Goal: Complete application form

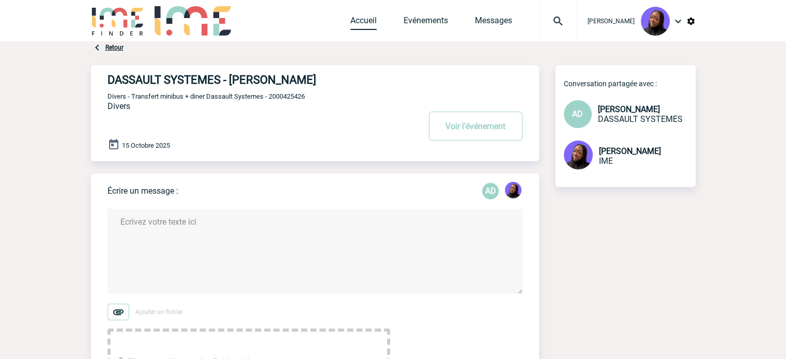
click at [365, 21] on link "Accueil" at bounding box center [363, 23] width 26 height 14
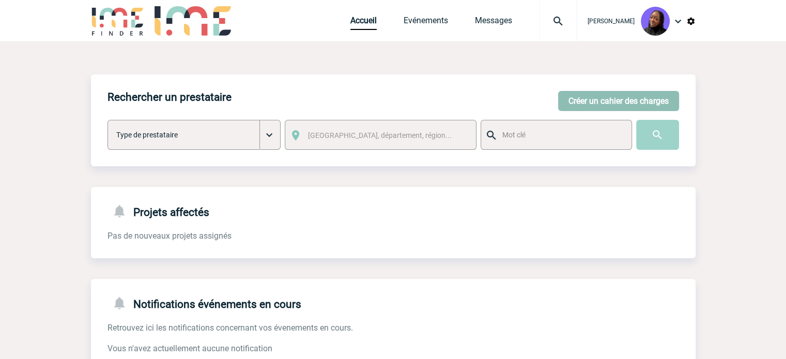
click at [600, 103] on button "Créer un cahier des charges" at bounding box center [618, 101] width 121 height 20
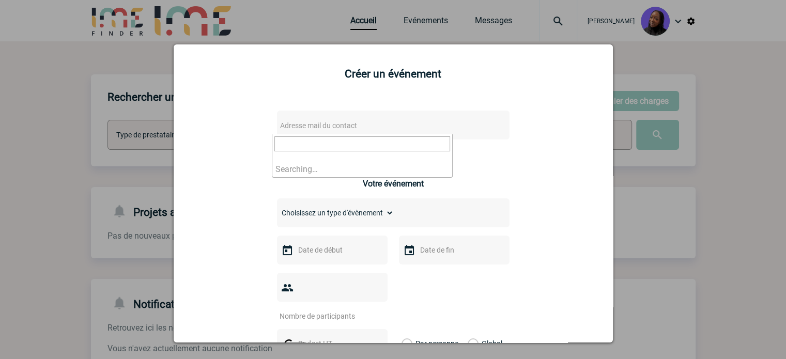
click at [316, 119] on span "Adresse mail du contact" at bounding box center [366, 125] width 181 height 14
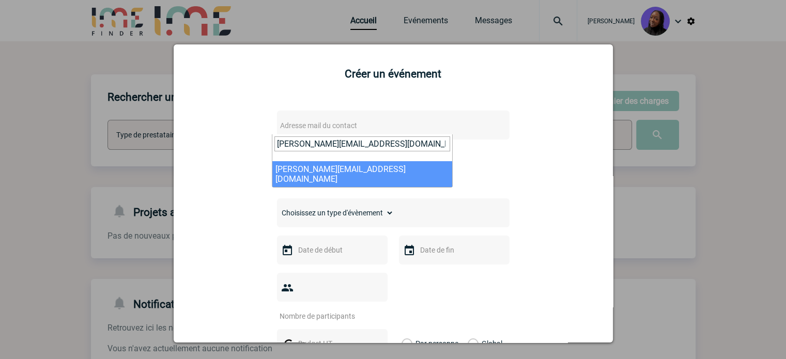
type input "[PERSON_NAME][EMAIL_ADDRESS][DOMAIN_NAME]"
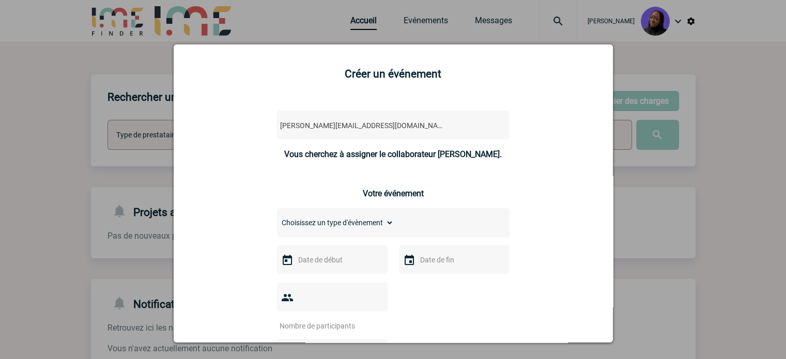
select select "121735"
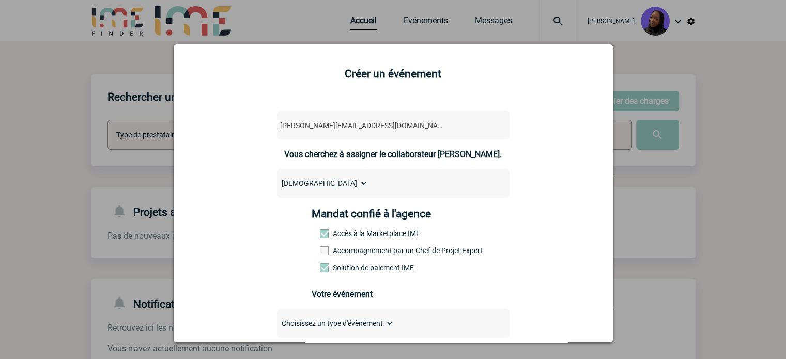
click at [345, 251] on label "Accompagnement par un Chef de Projet Expert" at bounding box center [342, 251] width 45 height 8
click at [0, 0] on input "Accompagnement par un Chef de Projet Expert" at bounding box center [0, 0] width 0 height 0
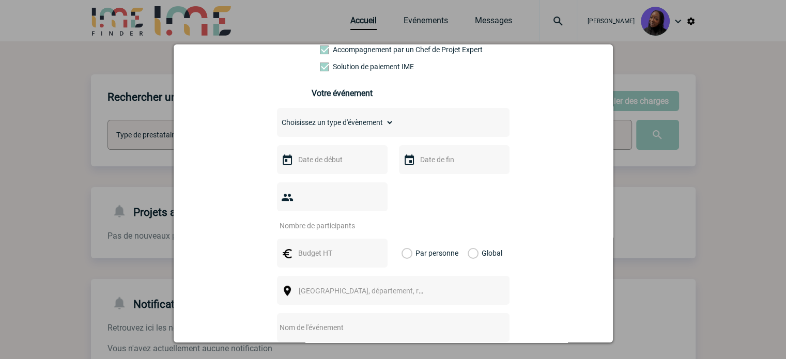
scroll to position [207, 0]
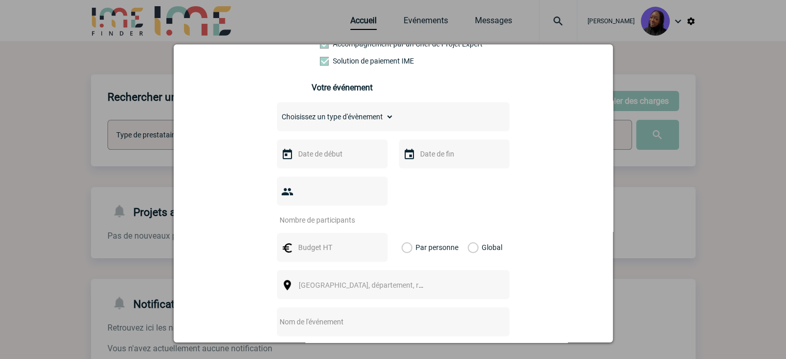
click at [327, 118] on select "Choisissez un type d'évènement Séminaire avec nuitée Séminaire sans nuitée Repa…" at bounding box center [335, 117] width 117 height 14
select select "1"
click at [277, 113] on select "Choisissez un type d'évènement Séminaire avec nuitée Séminaire sans nuitée Repa…" at bounding box center [335, 117] width 117 height 14
click at [329, 155] on input "text" at bounding box center [331, 153] width 71 height 13
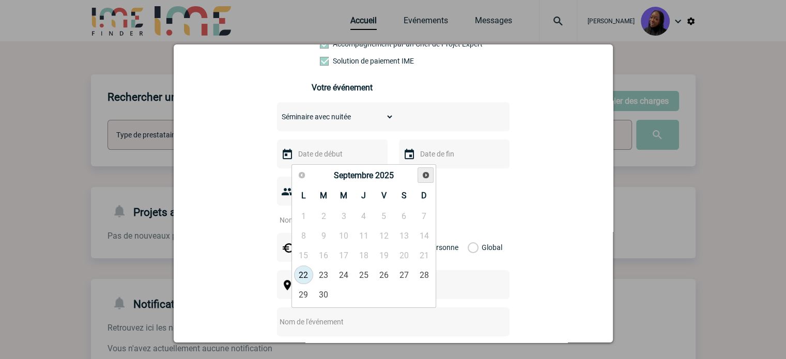
click at [425, 173] on span "Suivant" at bounding box center [426, 175] width 8 height 8
click at [304, 239] on link "6" at bounding box center [303, 235] width 19 height 19
type input "[DATE]"
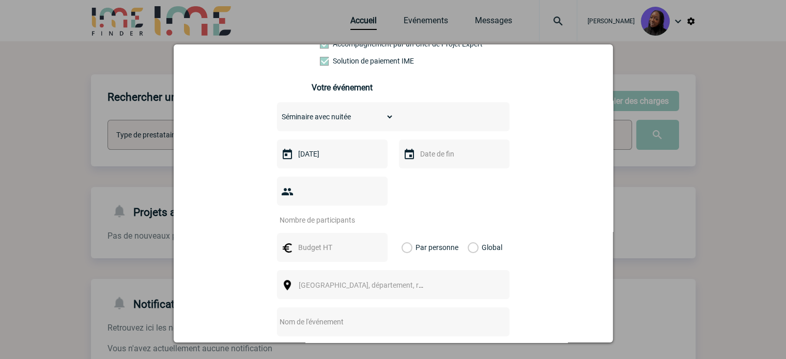
click at [465, 158] on input "text" at bounding box center [453, 153] width 71 height 13
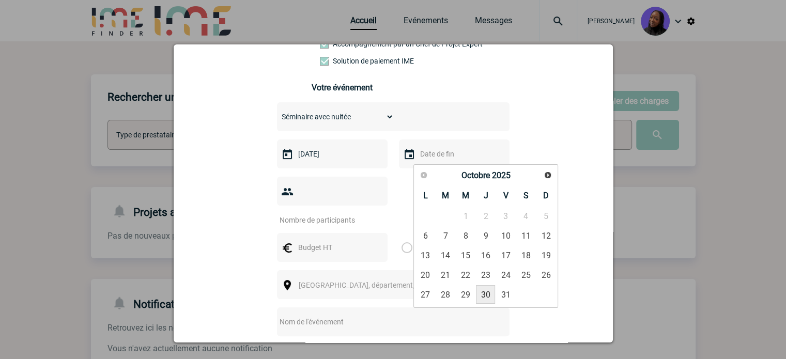
click at [489, 295] on link "30" at bounding box center [485, 294] width 19 height 19
type input "[DATE]"
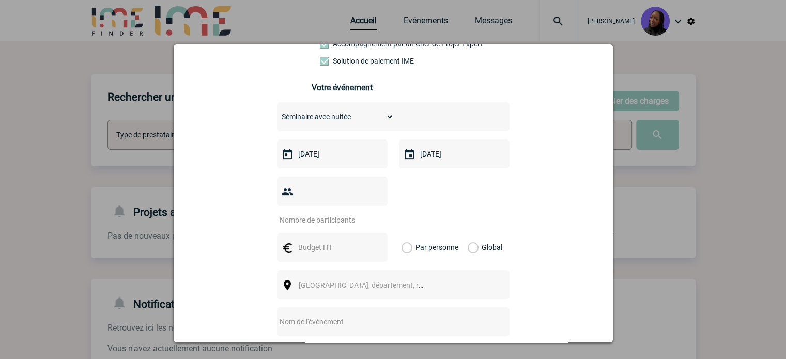
click at [318, 241] on input "text" at bounding box center [331, 247] width 71 height 13
click at [329, 213] on input "number" at bounding box center [325, 219] width 97 height 13
type input "1"
